Goal: Use online tool/utility: Utilize a website feature to perform a specific function

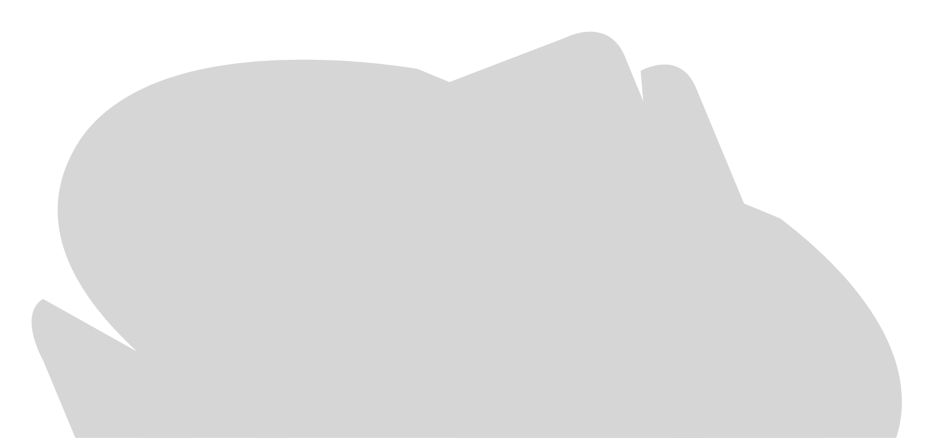
scroll to position [523, 0]
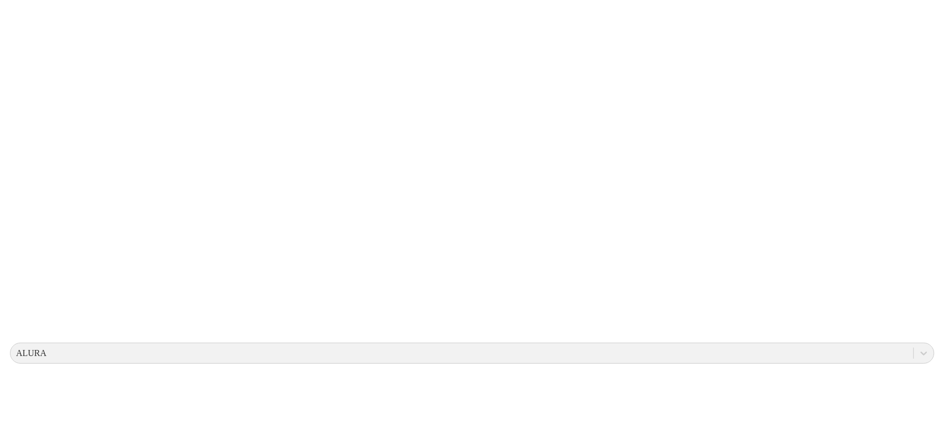
scroll to position [0, 0]
